Goal: Task Accomplishment & Management: Manage account settings

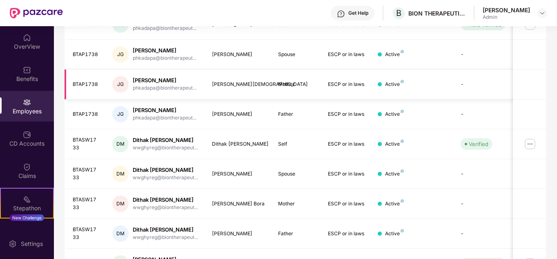
scroll to position [245, 0]
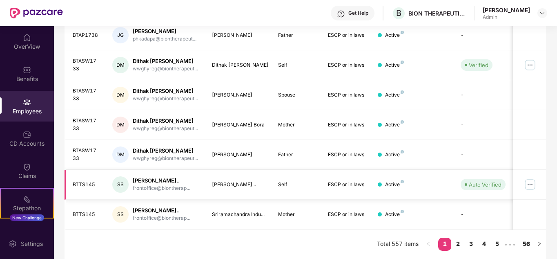
click at [531, 189] on img at bounding box center [530, 184] width 13 height 13
click at [486, 244] on link "4" at bounding box center [483, 243] width 13 height 12
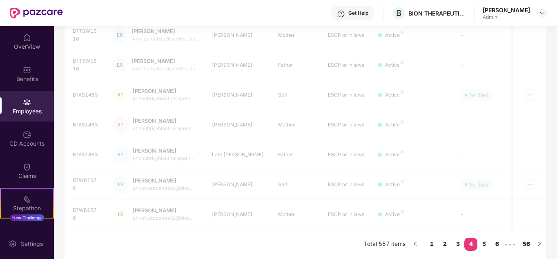
scroll to position [243, 0]
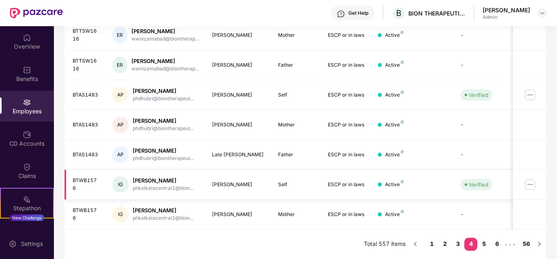
click at [533, 187] on img at bounding box center [530, 184] width 13 height 13
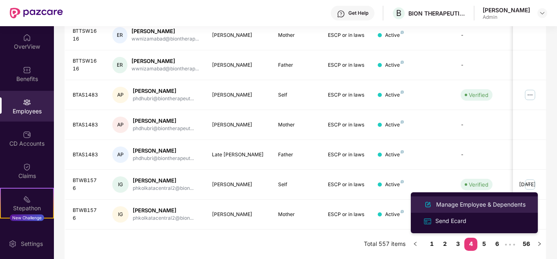
click at [482, 204] on div "Manage Employee & Dependents" at bounding box center [481, 204] width 93 height 9
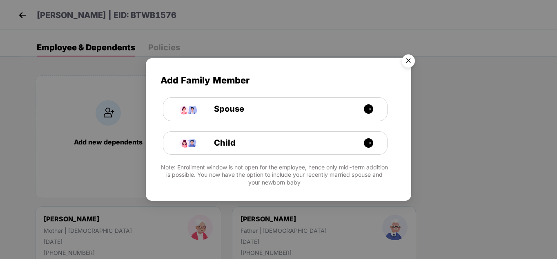
click at [405, 64] on img "Close" at bounding box center [408, 62] width 23 height 23
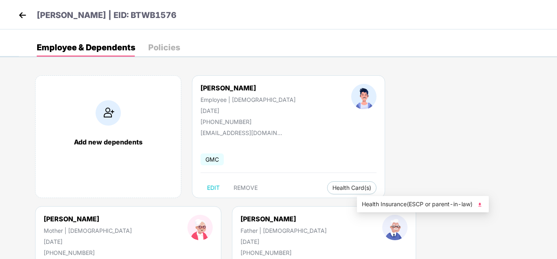
click at [483, 205] on img at bounding box center [480, 204] width 8 height 8
click at [332, 188] on span "Health Card(s)" at bounding box center [351, 187] width 39 height 4
click at [332, 186] on span "Health Card(s)" at bounding box center [351, 187] width 39 height 4
click at [406, 204] on img at bounding box center [402, 204] width 8 height 8
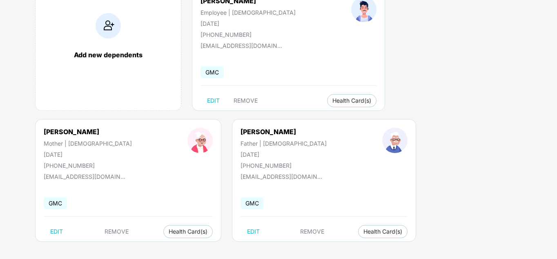
scroll to position [90, 0]
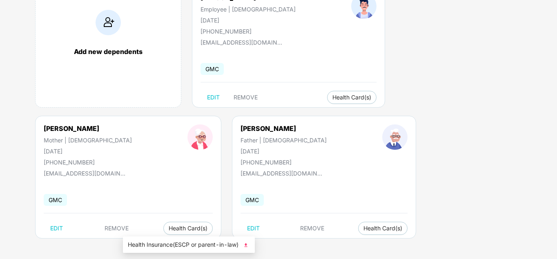
click at [248, 244] on img at bounding box center [246, 245] width 8 height 8
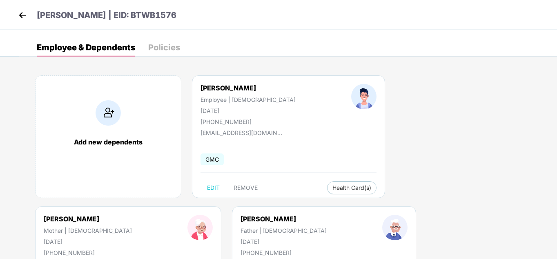
click at [25, 12] on img at bounding box center [22, 15] width 12 height 12
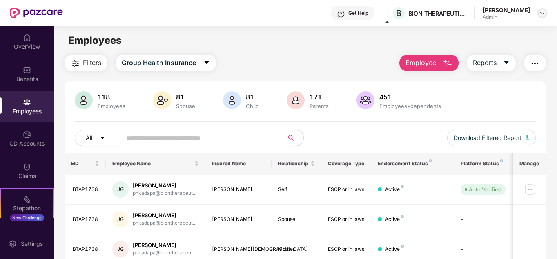
click at [543, 12] on img at bounding box center [542, 13] width 7 height 7
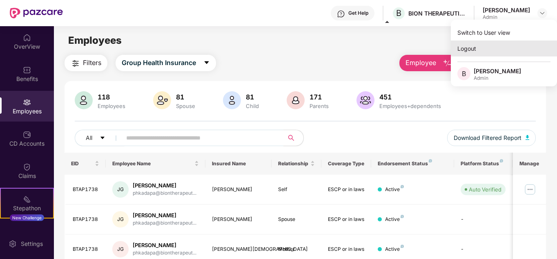
click at [471, 49] on div "Logout" at bounding box center [504, 48] width 106 height 16
